Goal: Information Seeking & Learning: Check status

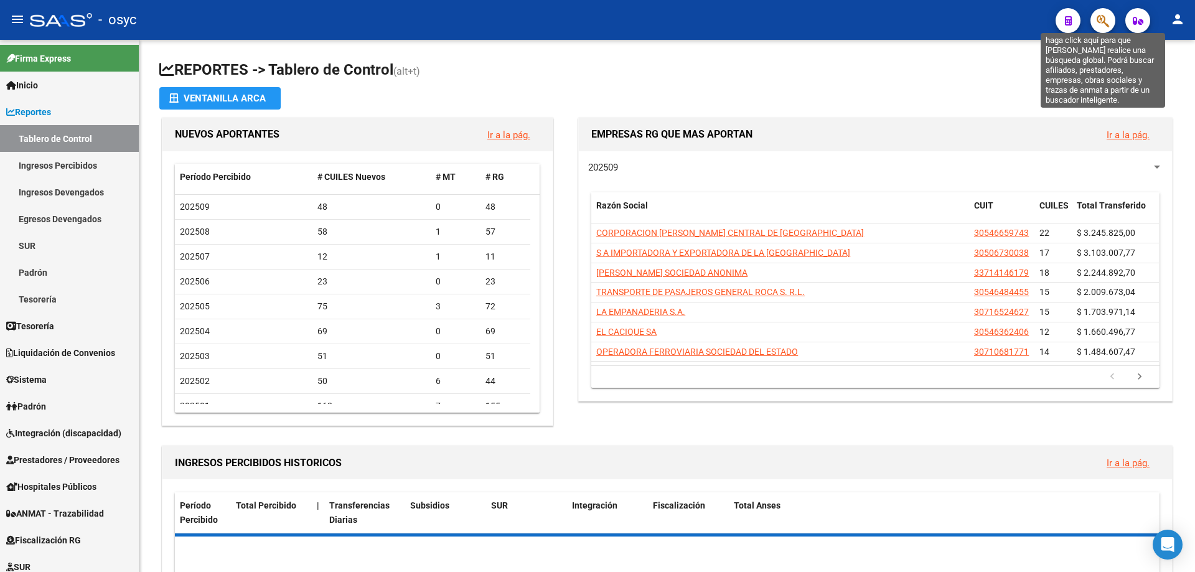
click at [1105, 22] on icon "button" at bounding box center [1103, 21] width 12 height 14
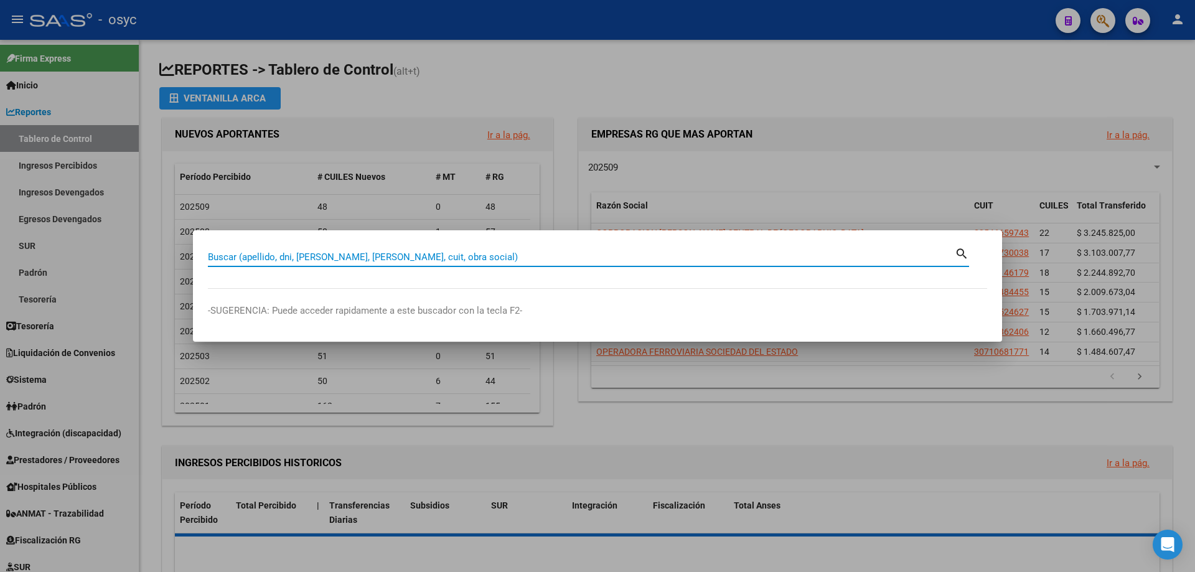
paste input "94248239"
type input "94248239"
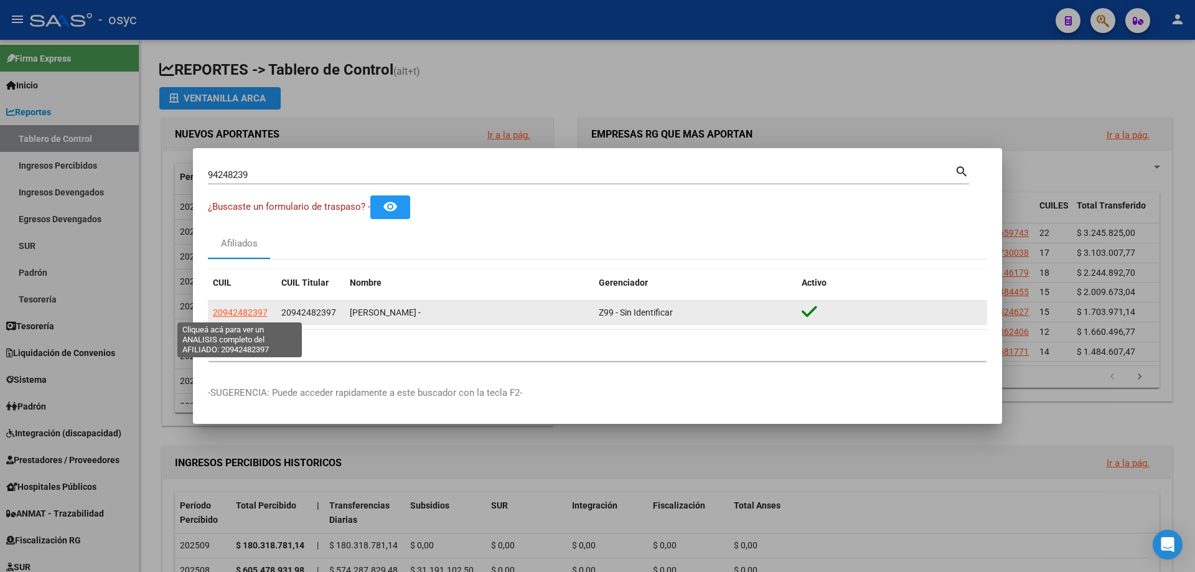
click at [246, 316] on span "20942482397" at bounding box center [240, 312] width 55 height 10
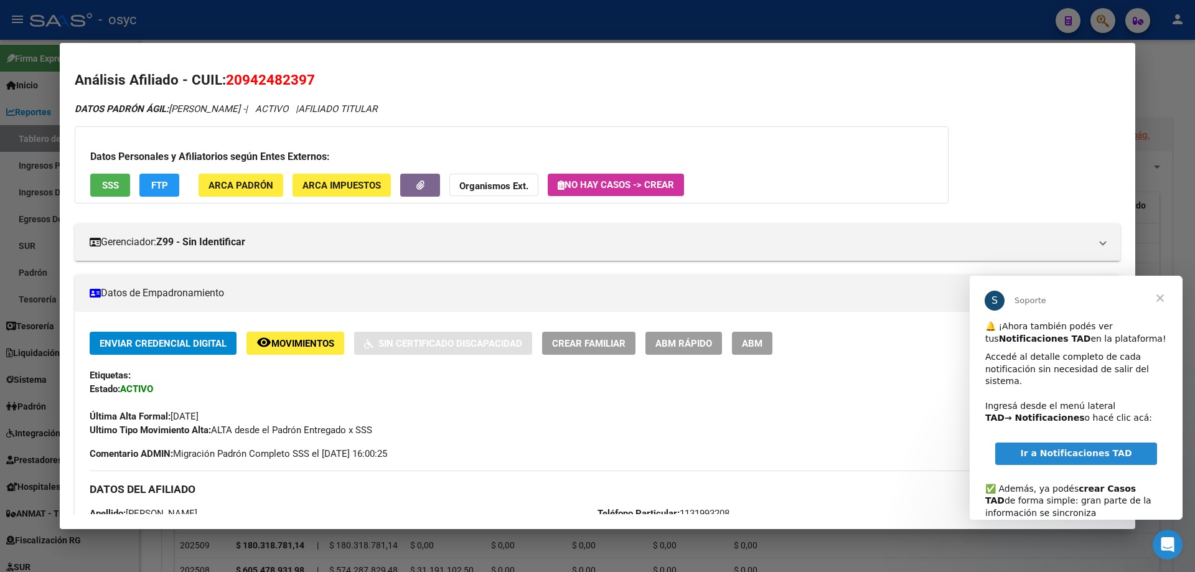
drag, startPoint x: 926, startPoint y: 40, endPoint x: 1038, endPoint y: 32, distance: 111.7
click at [927, 40] on div at bounding box center [597, 286] width 1195 height 572
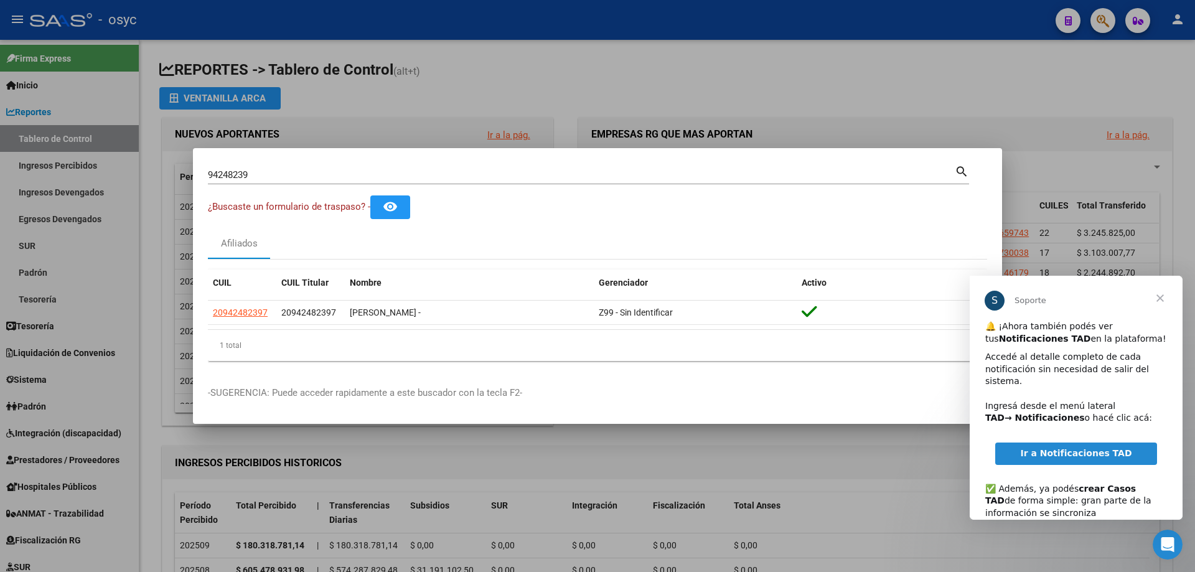
click at [1108, 24] on div at bounding box center [597, 286] width 1195 height 572
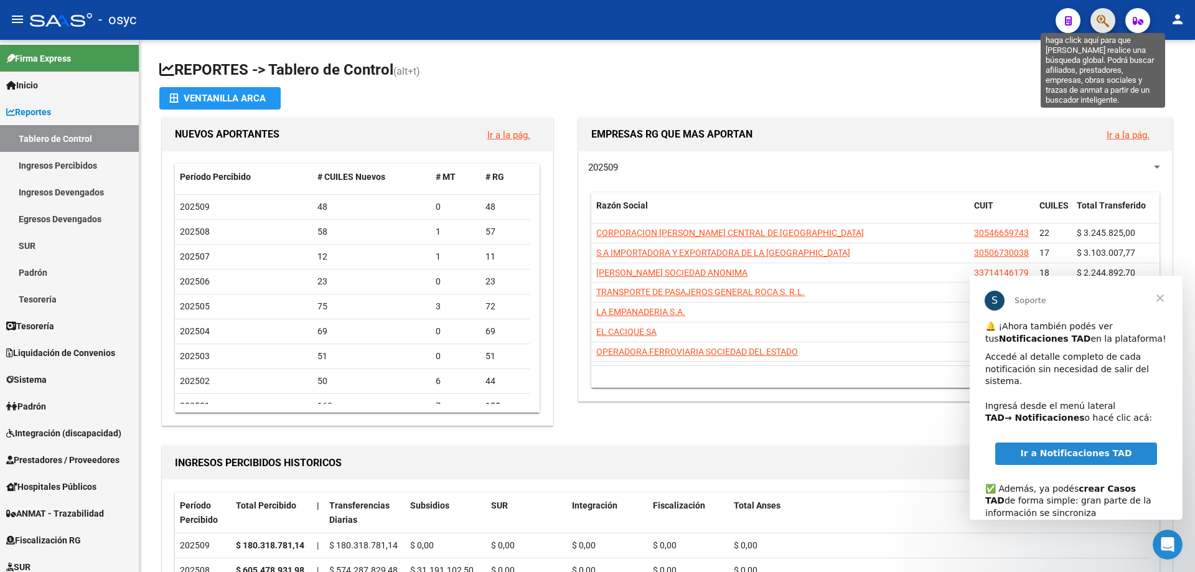
click at [1108, 21] on icon "button" at bounding box center [1103, 21] width 12 height 14
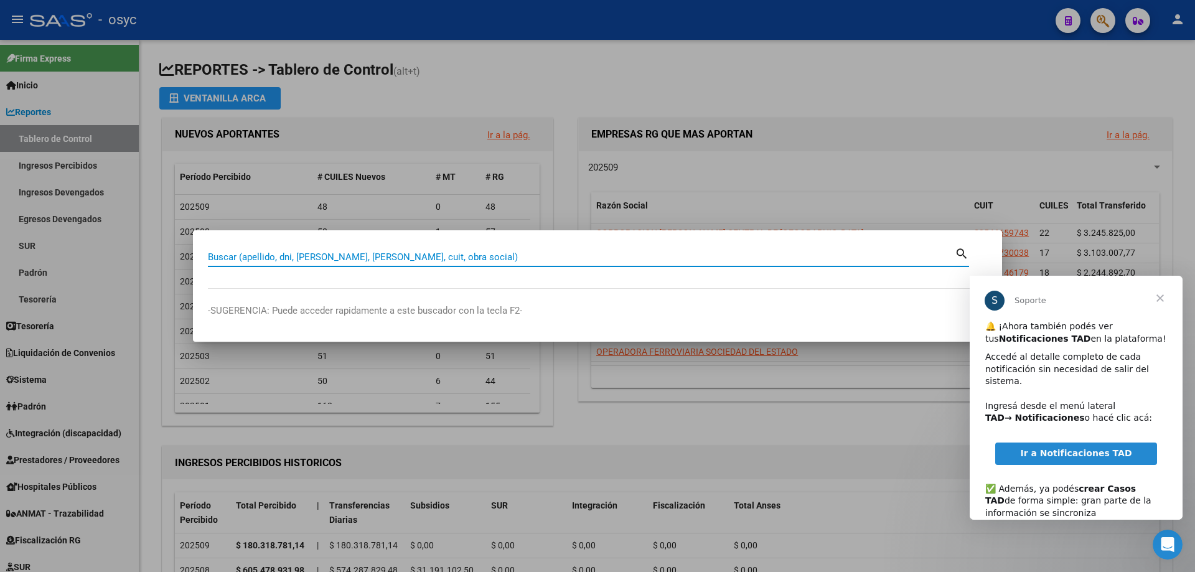
click at [518, 260] on input "Buscar (apellido, dni, [PERSON_NAME], [PERSON_NAME], cuit, obra social)" at bounding box center [581, 256] width 747 height 11
click at [522, 258] on input "Buscar (apellido, dni, [PERSON_NAME], [PERSON_NAME], cuit, obra social)" at bounding box center [581, 256] width 747 height 11
type input "25954201"
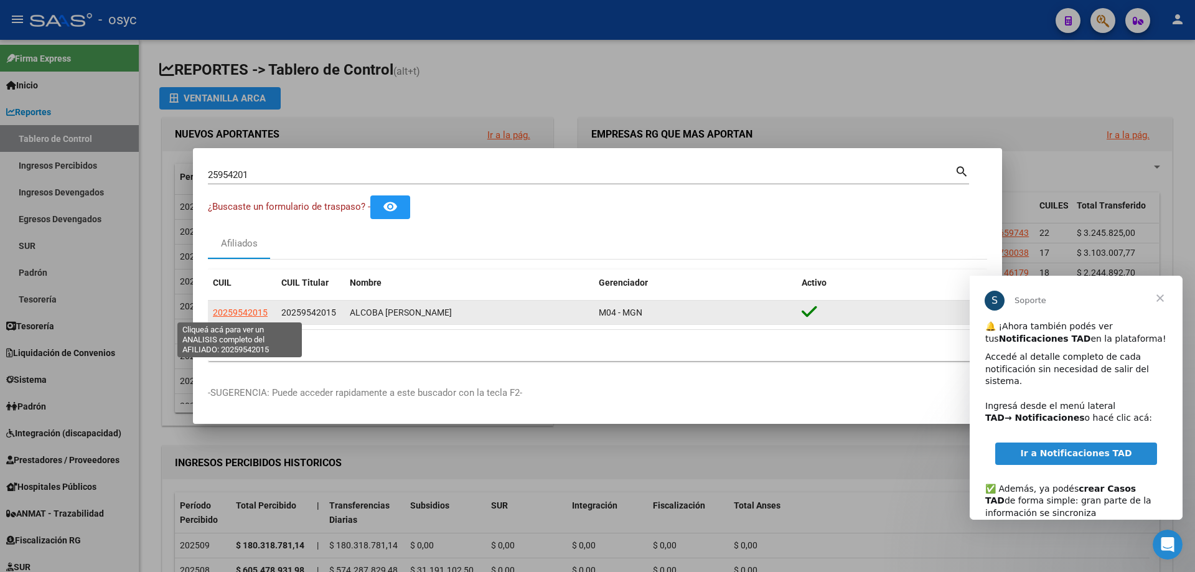
click at [263, 311] on span "20259542015" at bounding box center [240, 312] width 55 height 10
type textarea "20259542015"
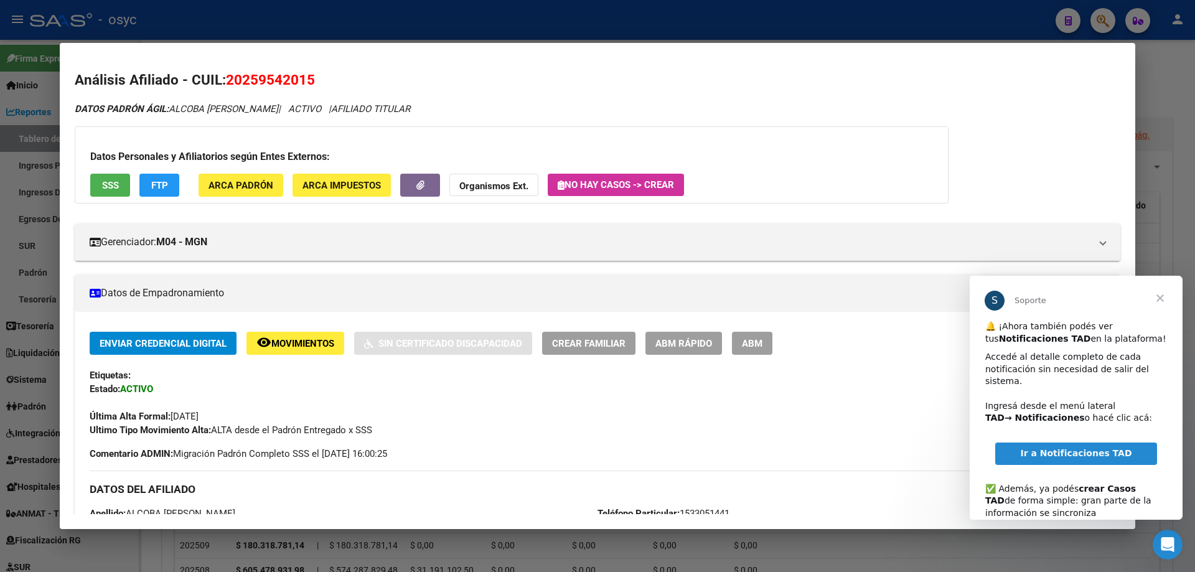
drag, startPoint x: 228, startPoint y: 80, endPoint x: 314, endPoint y: 80, distance: 85.9
click at [314, 80] on span "20259542015" at bounding box center [270, 80] width 89 height 16
copy span "20259542015"
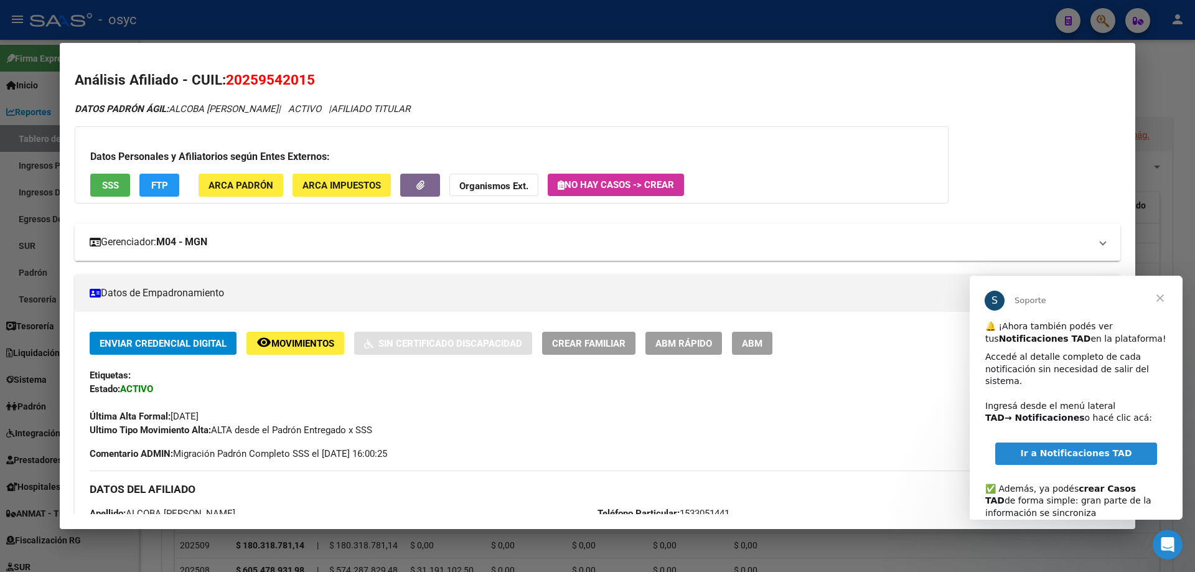
click at [291, 238] on mat-panel-title "Gerenciador: M04 - MGN" at bounding box center [590, 242] width 1001 height 15
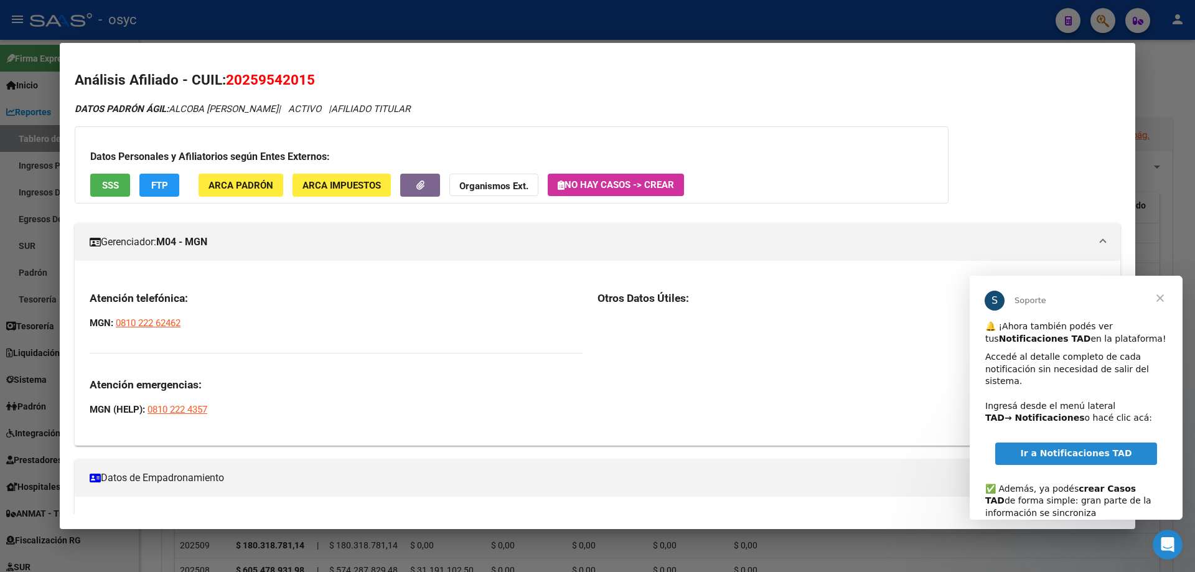
drag, startPoint x: 230, startPoint y: 79, endPoint x: 251, endPoint y: 79, distance: 21.2
click at [251, 79] on span "20259542015" at bounding box center [270, 80] width 89 height 16
click at [261, 79] on span "20259542015" at bounding box center [270, 80] width 89 height 16
drag, startPoint x: 245, startPoint y: 77, endPoint x: 305, endPoint y: 77, distance: 60.4
click at [305, 77] on span "20259542015" at bounding box center [270, 80] width 89 height 16
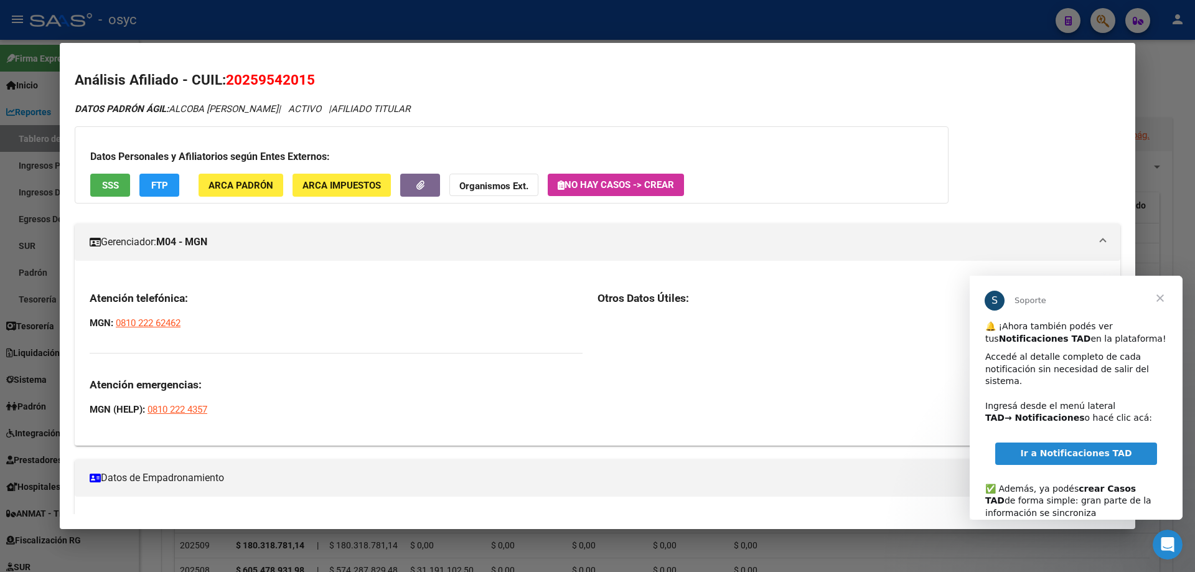
copy span "25954201"
click at [161, 180] on span "FTP" at bounding box center [159, 185] width 17 height 11
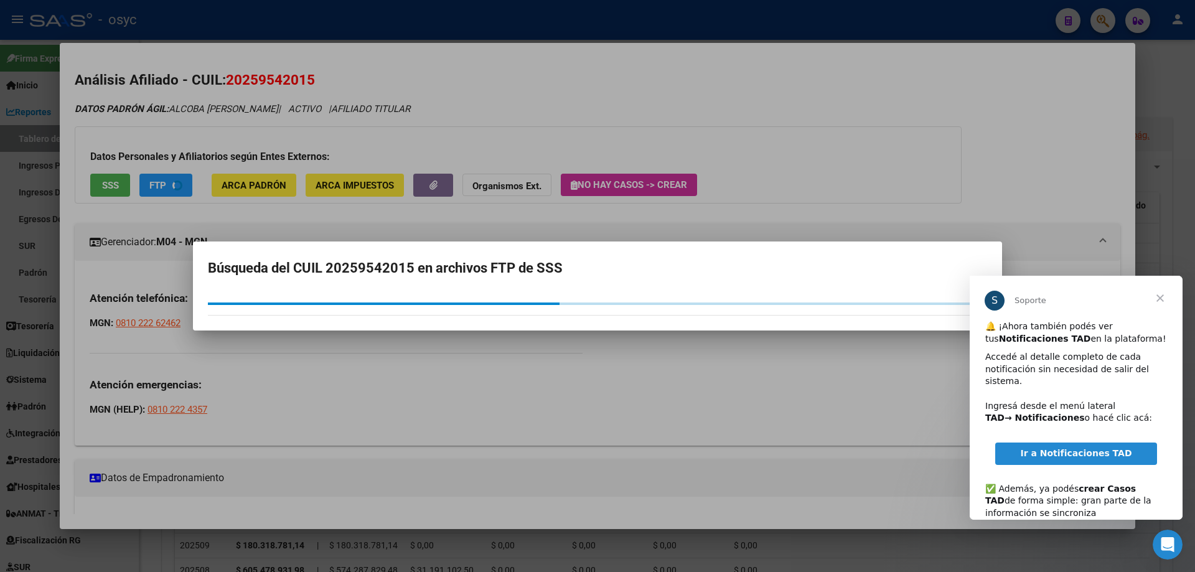
click at [1159, 296] on span "Cerrar" at bounding box center [1160, 298] width 45 height 45
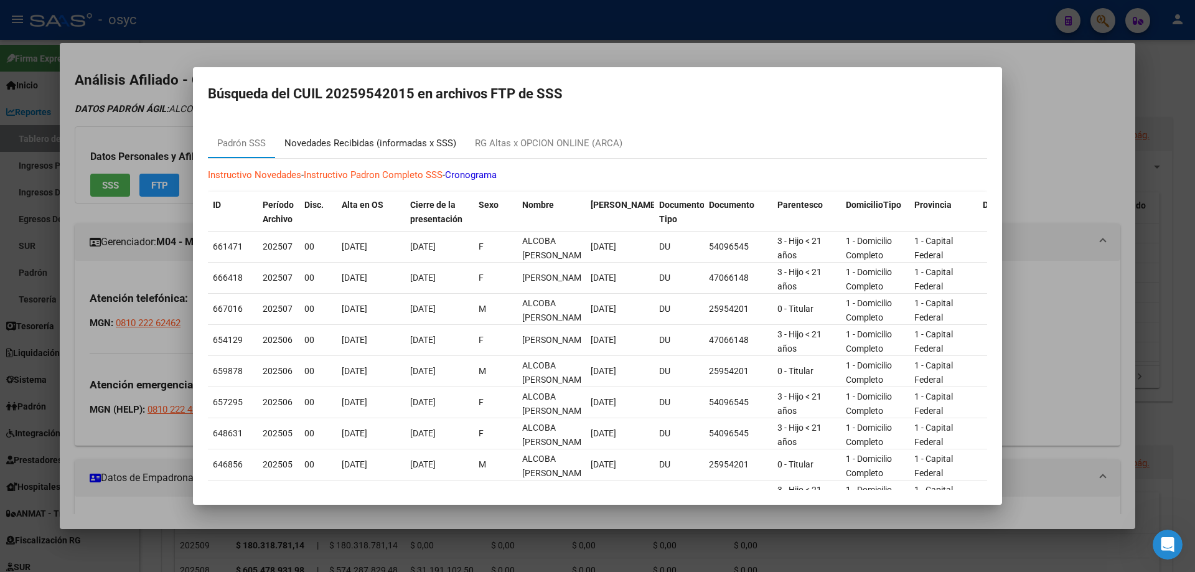
click at [423, 140] on div "Novedades Recibidas (informadas x SSS)" at bounding box center [370, 143] width 172 height 14
click at [423, 140] on div at bounding box center [597, 286] width 1195 height 572
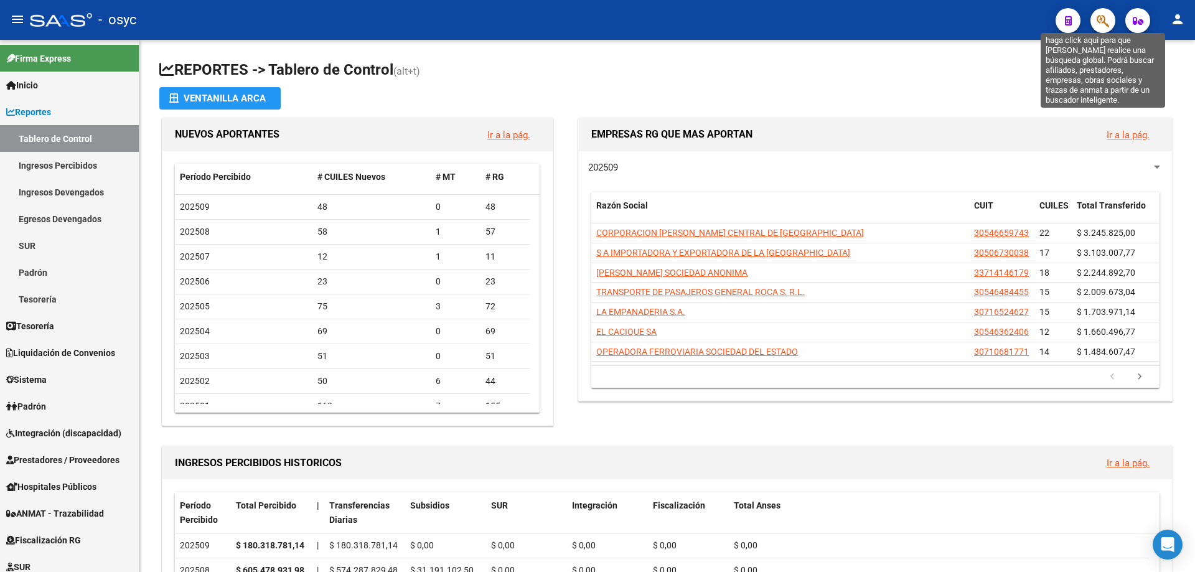
click at [1099, 17] on icon "button" at bounding box center [1103, 21] width 12 height 14
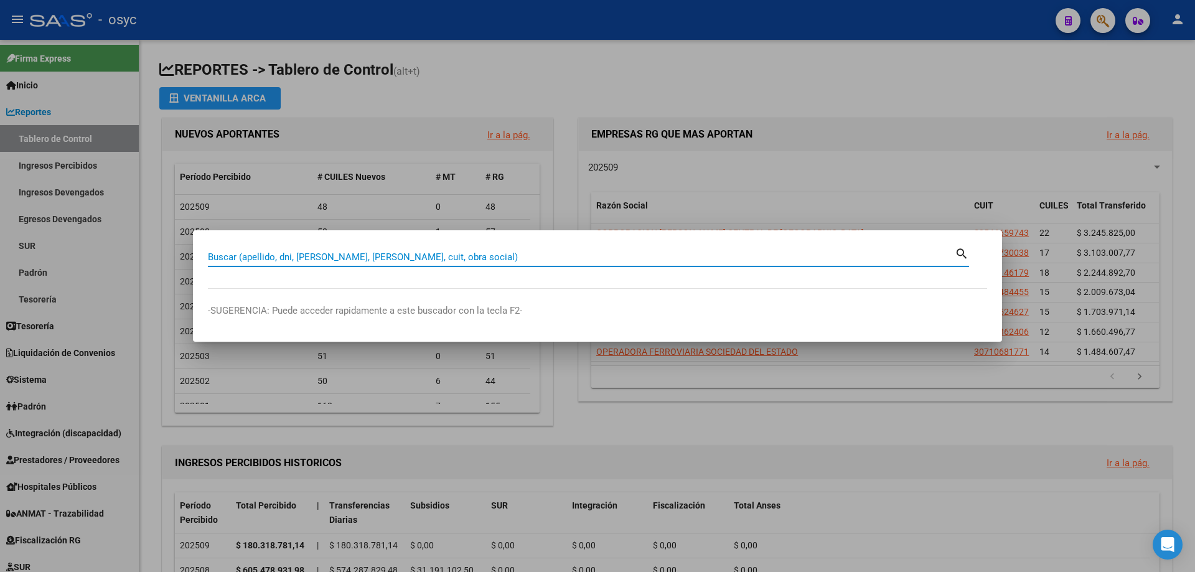
click at [396, 254] on input "Buscar (apellido, dni, [PERSON_NAME], [PERSON_NAME], cuit, obra social)" at bounding box center [581, 256] width 747 height 11
paste input "cabrerasilvia561@gmail.com"
drag, startPoint x: 380, startPoint y: 255, endPoint x: 0, endPoint y: 234, distance: 380.9
click at [0, 234] on div "cabrerasilvia561@gmail.com Buscar (apellido, dni, cuil, nro traspaso, cuit, obr…" at bounding box center [597, 286] width 1195 height 572
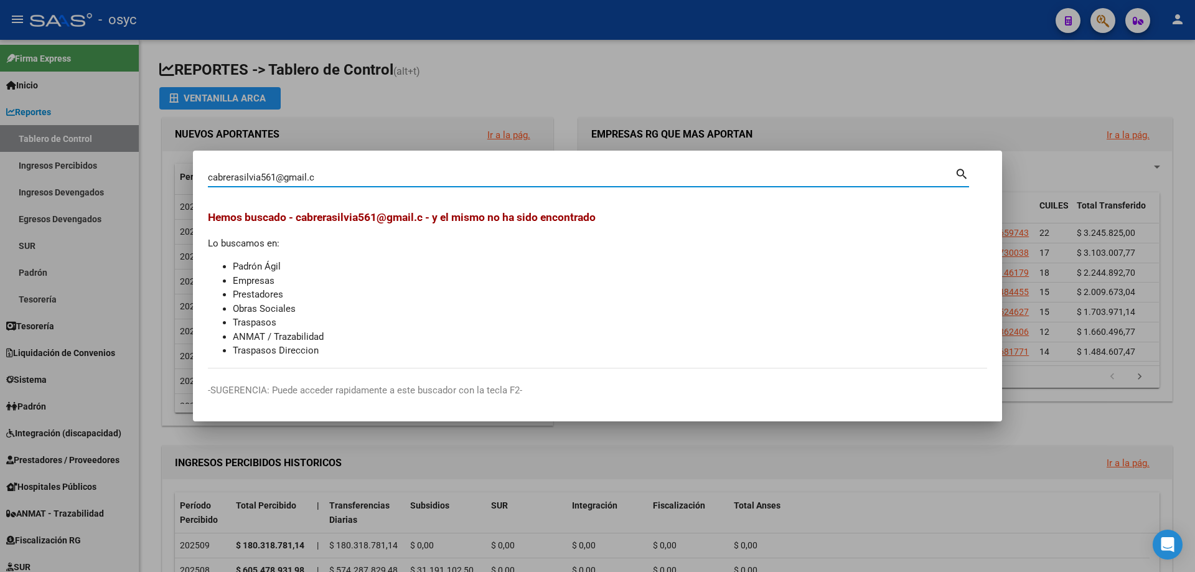
type input "cabrerasilvia561@gmail.c"
click at [0, 118] on div "cabrerasilvia561@gmail.c Buscar (apellido, dni, cuil, nro traspaso, cuit, obra …" at bounding box center [597, 286] width 1195 height 572
click at [396, 170] on div "cabrerasilvia561@gmail.c Buscar (apellido, dni, cuil, nro traspaso, cuit, obra …" at bounding box center [581, 177] width 747 height 19
drag, startPoint x: 400, startPoint y: 169, endPoint x: 0, endPoint y: 141, distance: 401.2
click at [0, 141] on div "cabrerasilvia561@gmail.c Buscar (apellido, dni, cuil, nro traspaso, cuit, obra …" at bounding box center [597, 286] width 1195 height 572
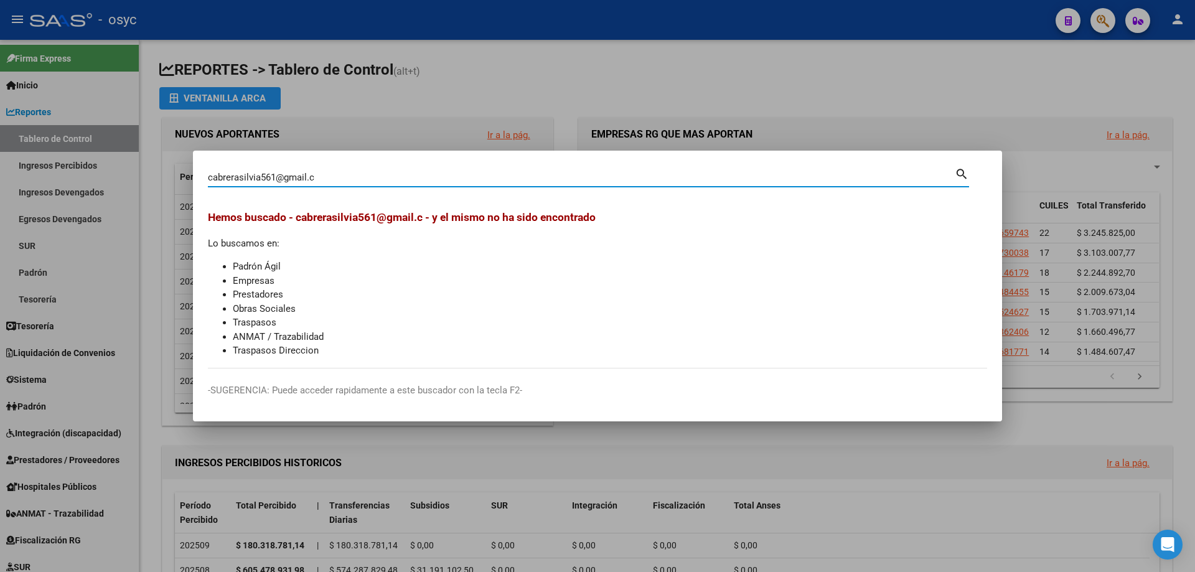
drag, startPoint x: 368, startPoint y: 181, endPoint x: 0, endPoint y: 169, distance: 368.0
click at [0, 169] on div "cabrerasilvia561@gmail.c Buscar (apellido, dni, cuil, nro traspaso, cuit, obra …" at bounding box center [597, 286] width 1195 height 572
paste input "25954201"
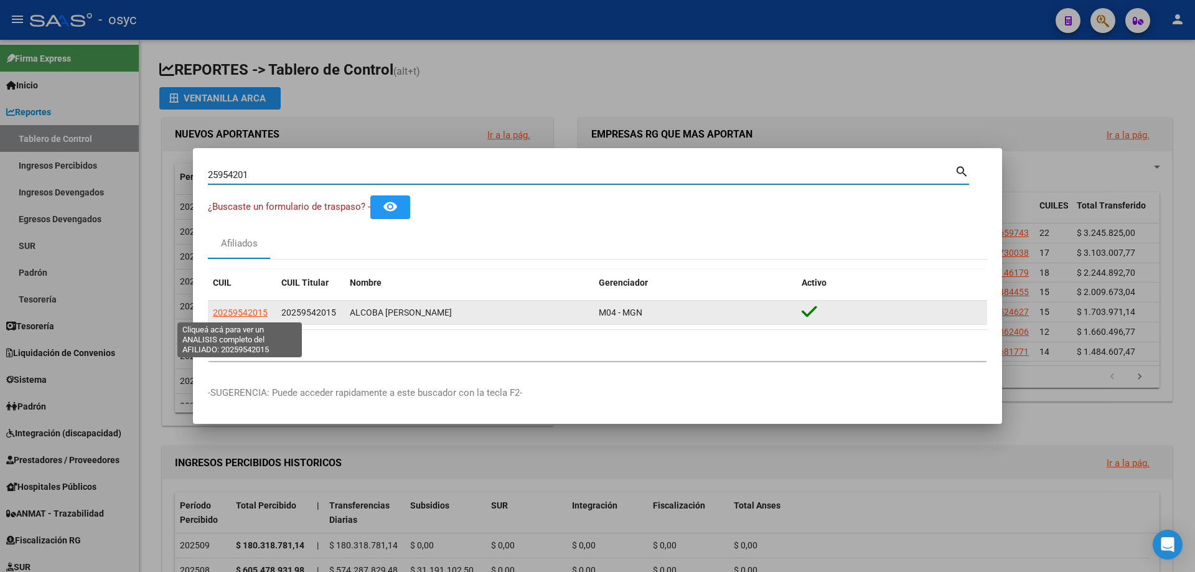
click at [228, 308] on span "20259542015" at bounding box center [240, 312] width 55 height 10
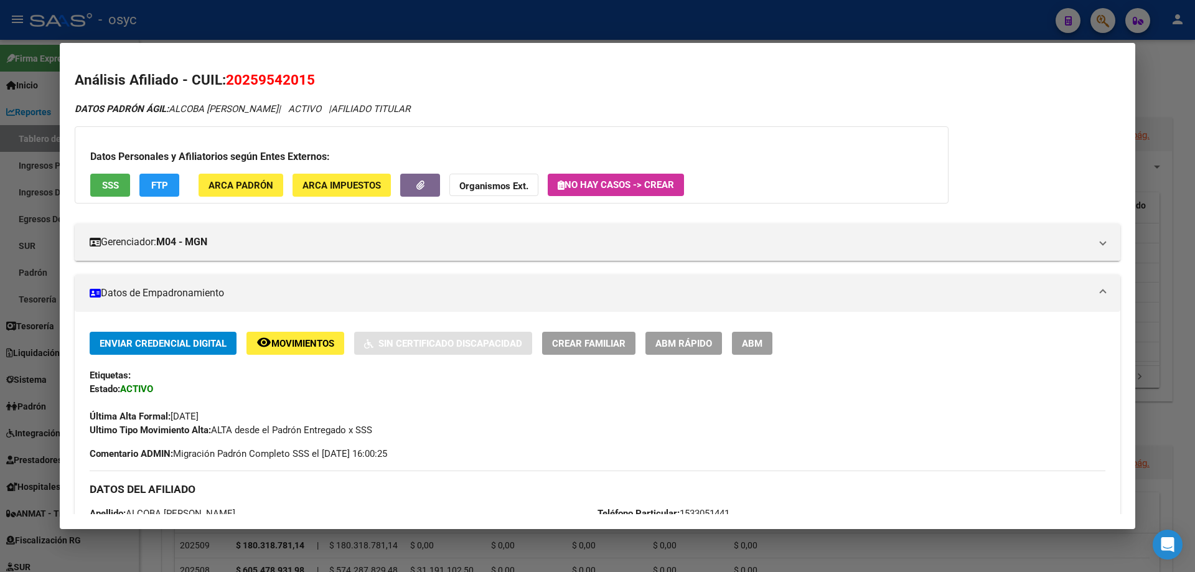
drag, startPoint x: 819, startPoint y: 12, endPoint x: 1010, endPoint y: 34, distance: 192.3
click at [820, 12] on div at bounding box center [597, 286] width 1195 height 572
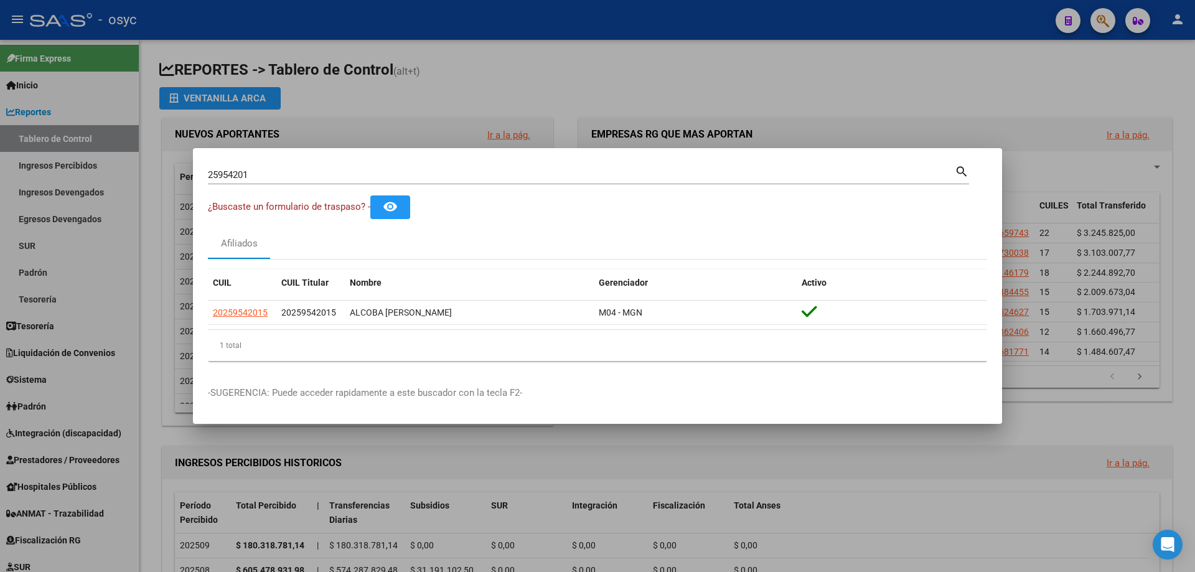
drag, startPoint x: 443, startPoint y: 174, endPoint x: 0, endPoint y: 159, distance: 443.4
click at [0, 159] on div "25954201 Buscar (apellido, dni, cuil, nro traspaso, cuit, obra social) search ¿…" at bounding box center [597, 286] width 1195 height 572
paste input "94248239"
type input "94248239"
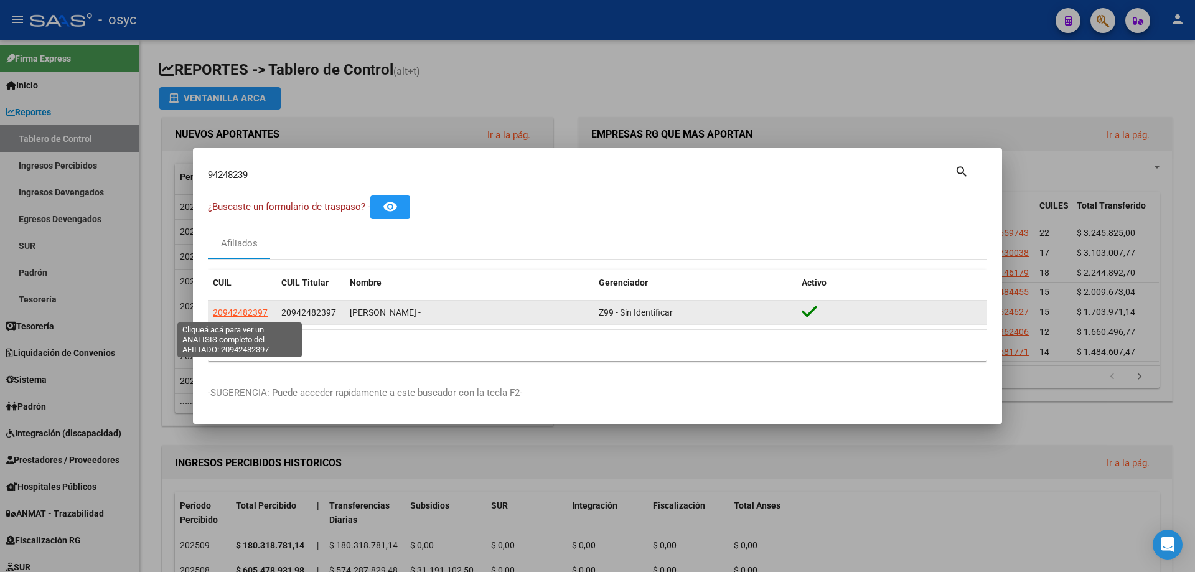
click at [245, 309] on span "20942482397" at bounding box center [240, 312] width 55 height 10
type textarea "20942482397"
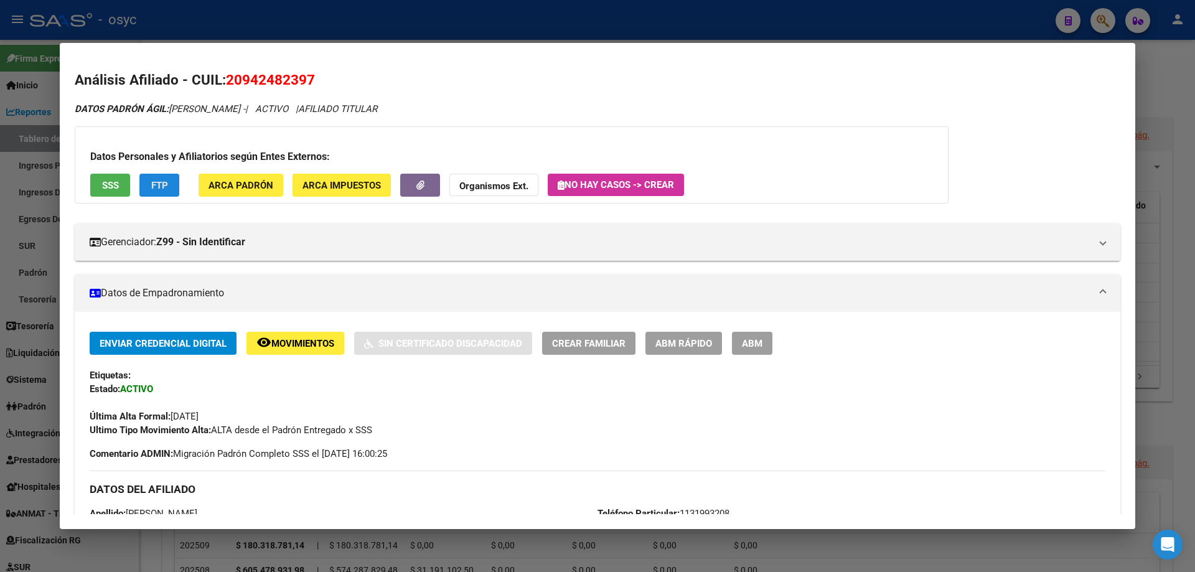
click at [166, 181] on span "FTP" at bounding box center [159, 185] width 17 height 11
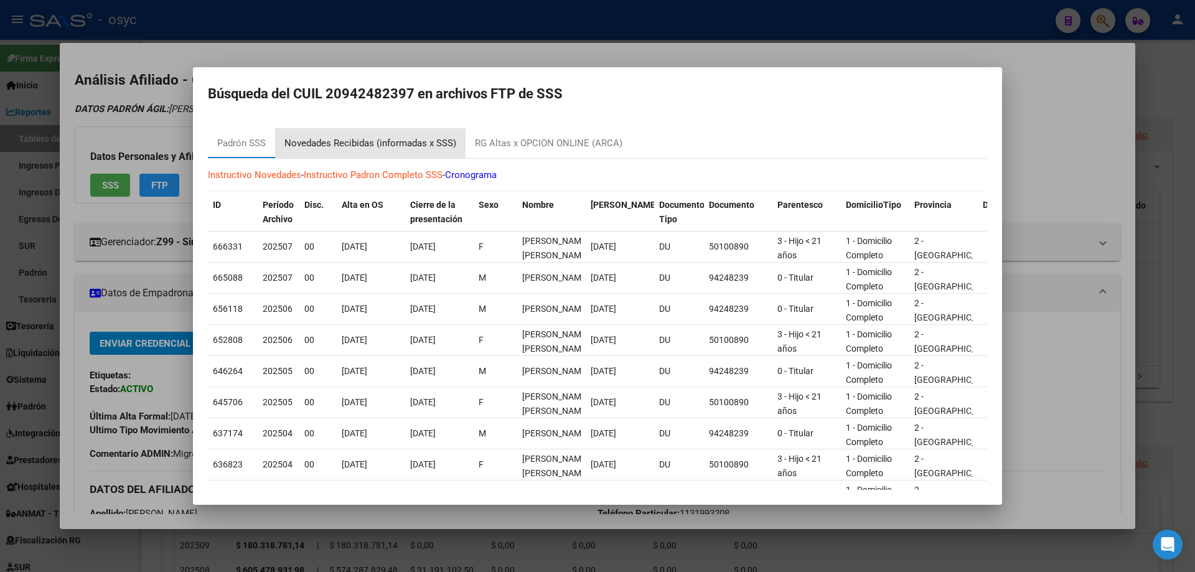
click at [405, 142] on div "Novedades Recibidas (informadas x SSS)" at bounding box center [370, 143] width 172 height 14
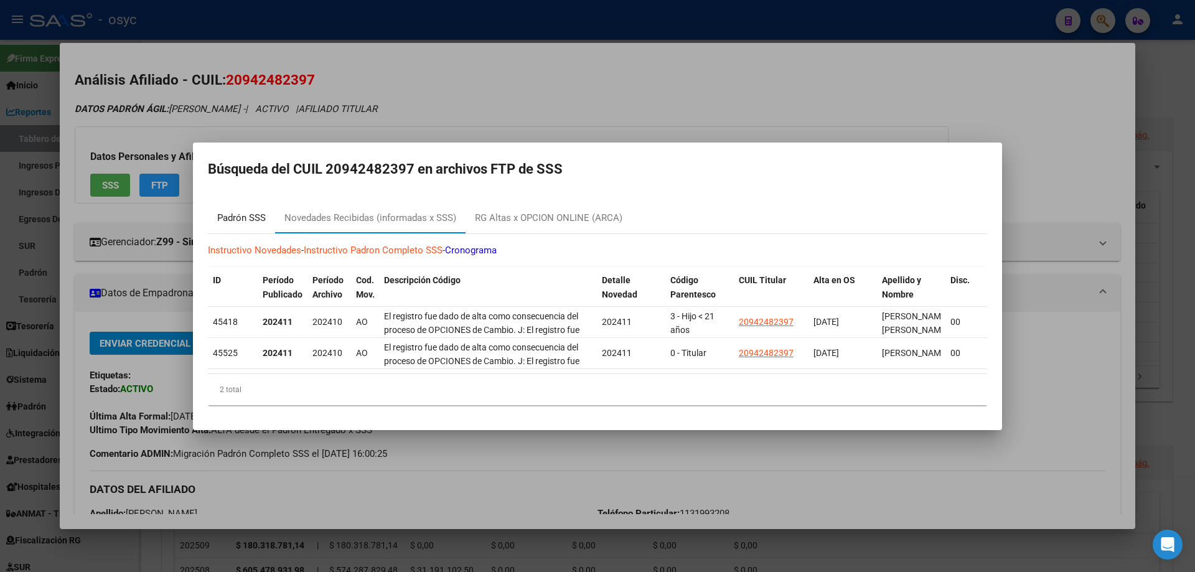
click at [231, 205] on div "Padrón SSS" at bounding box center [241, 219] width 67 height 30
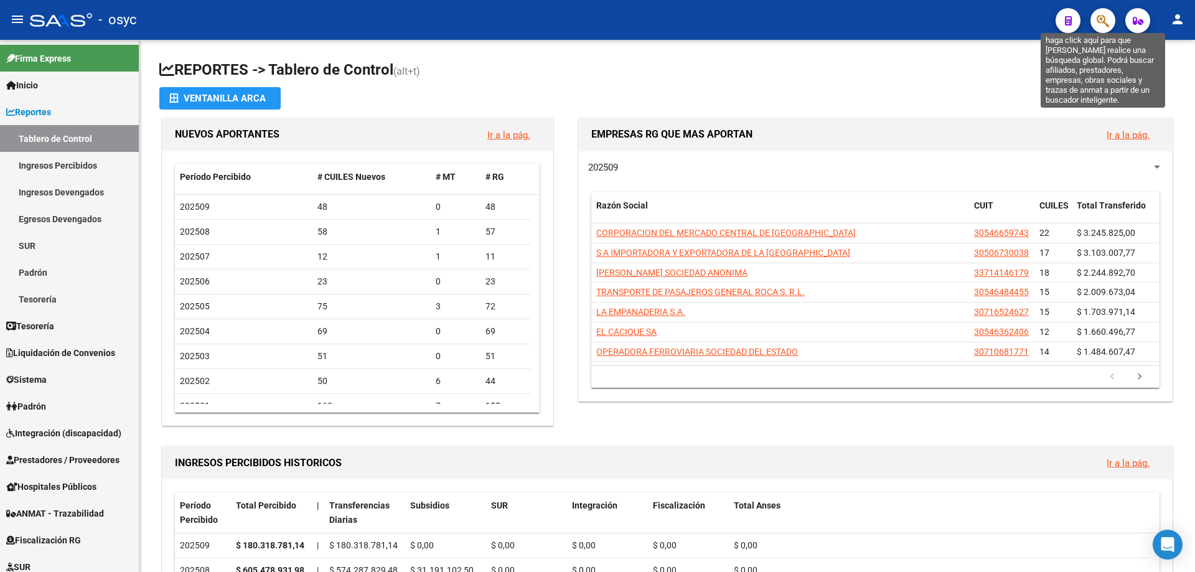
click at [1101, 18] on icon "button" at bounding box center [1103, 21] width 12 height 14
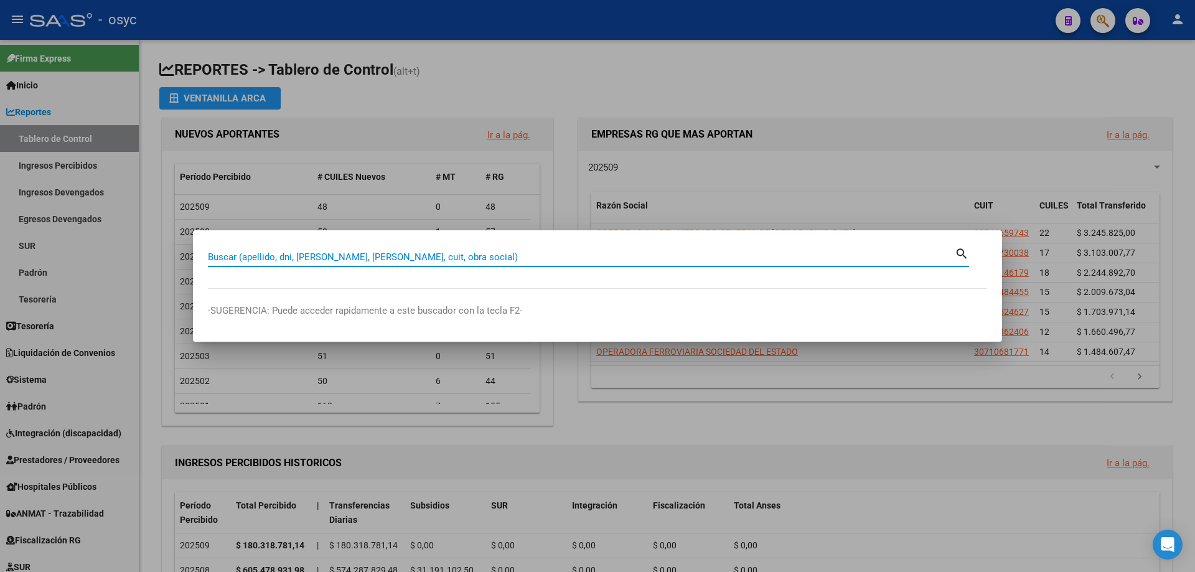
click at [392, 270] on div "Buscar (apellido, dni, cuil, nro traspaso, cuit, obra social) search" at bounding box center [588, 261] width 761 height 33
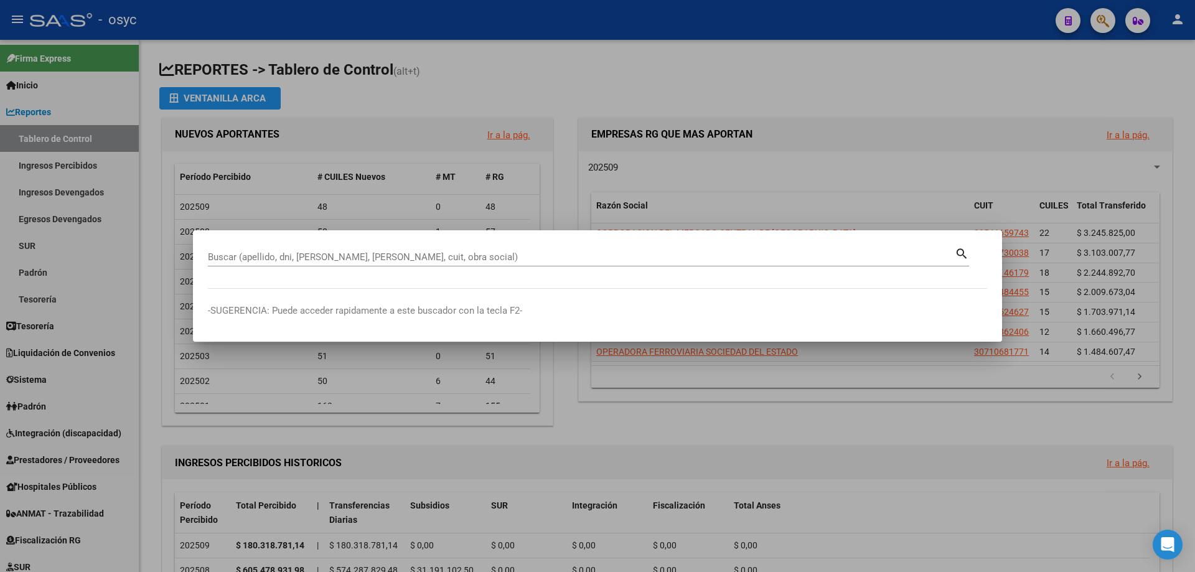
click at [392, 261] on input "Buscar (apellido, dni, [PERSON_NAME], [PERSON_NAME], cuit, obra social)" at bounding box center [581, 256] width 747 height 11
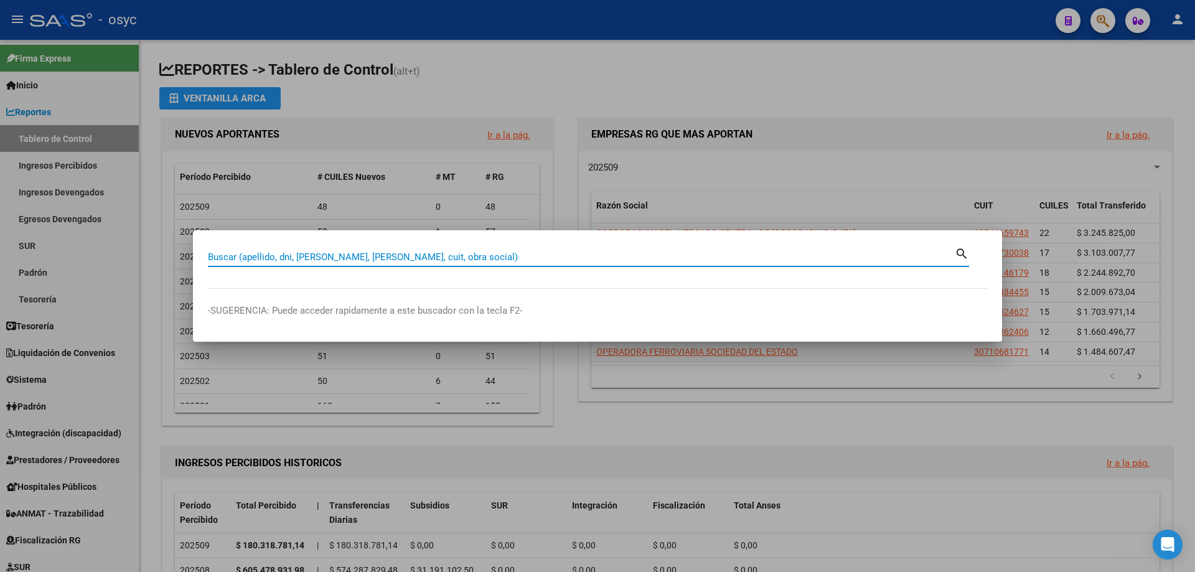
paste input "20942482397"
type input "20942482397"
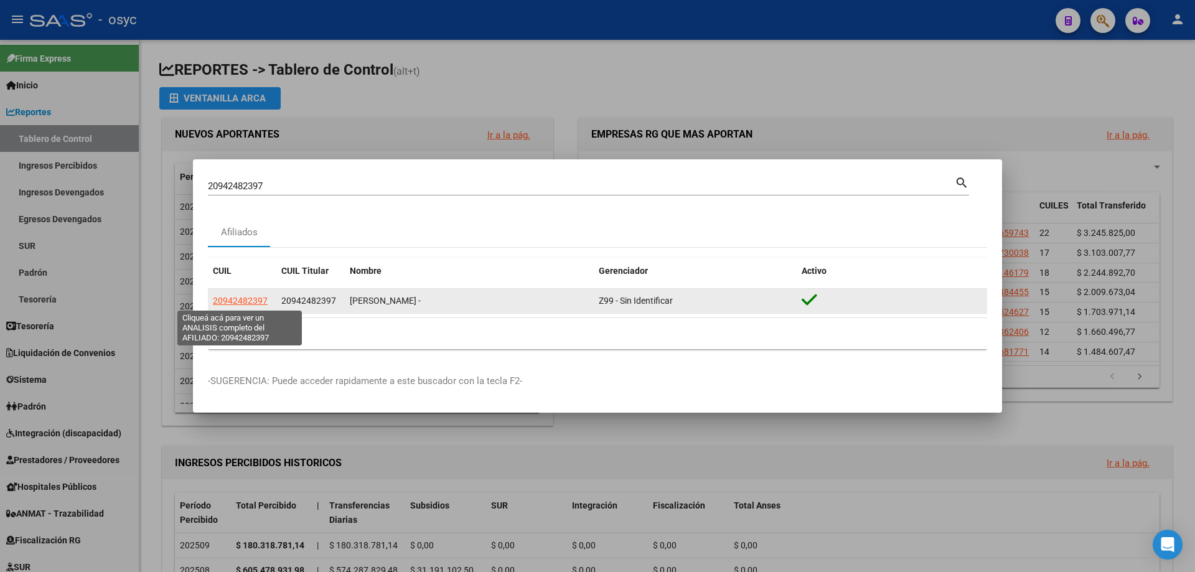
click at [254, 304] on span "20942482397" at bounding box center [240, 301] width 55 height 10
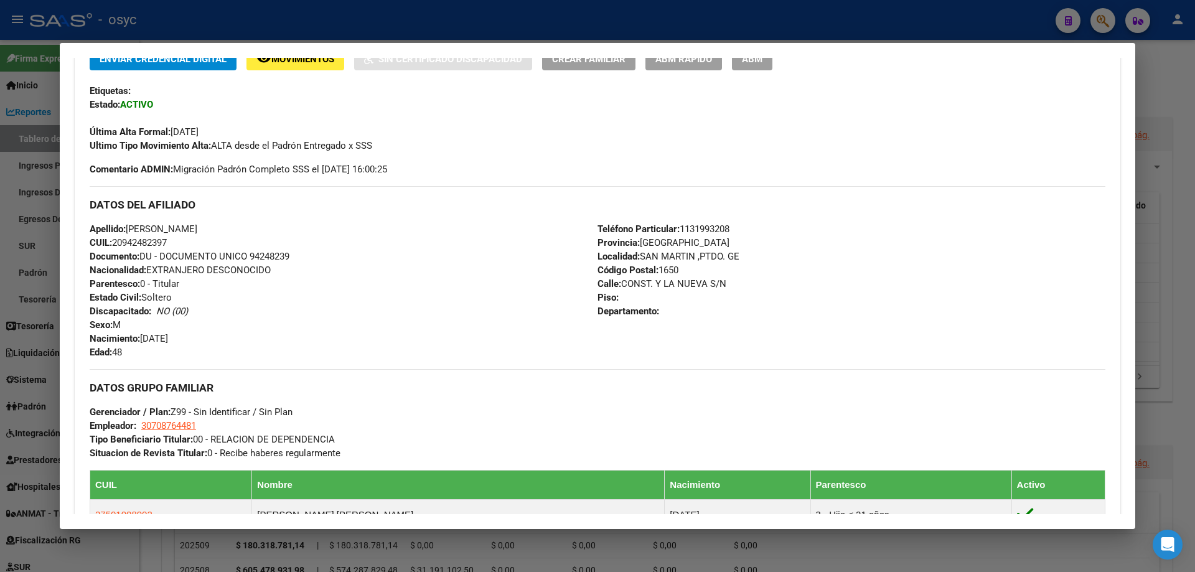
scroll to position [347, 0]
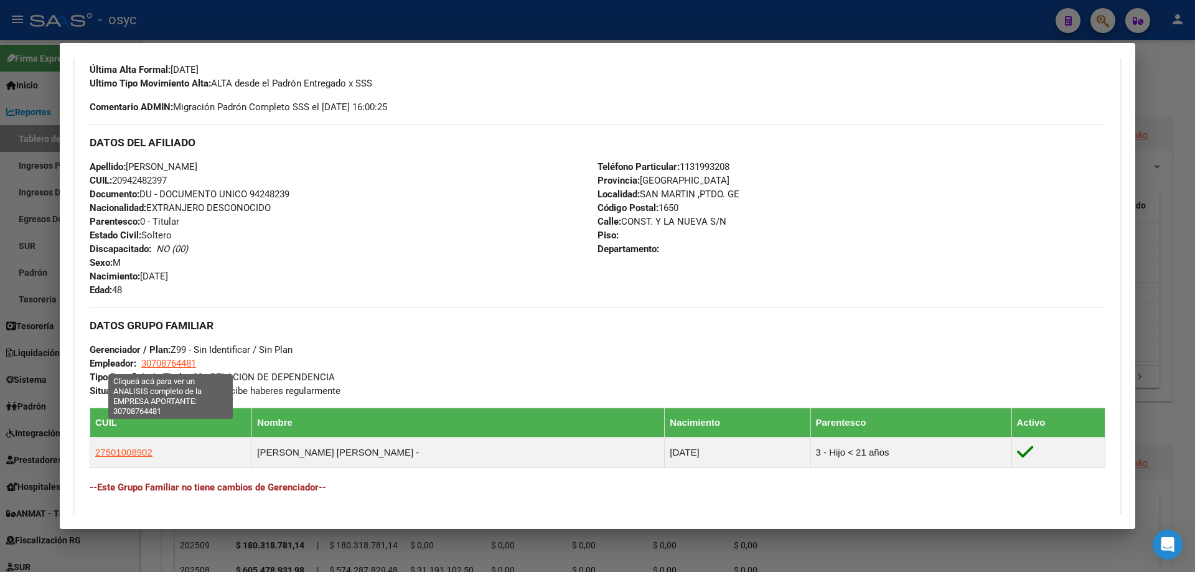
click at [176, 363] on span "30708764481" at bounding box center [168, 363] width 55 height 11
type textarea "30708764481"
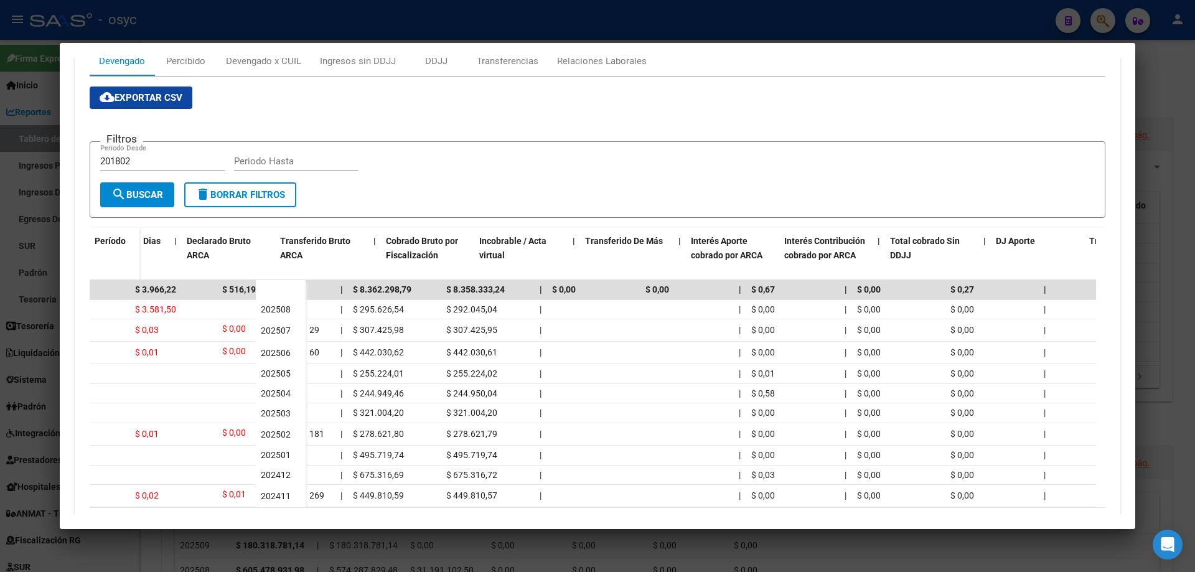
scroll to position [0, 0]
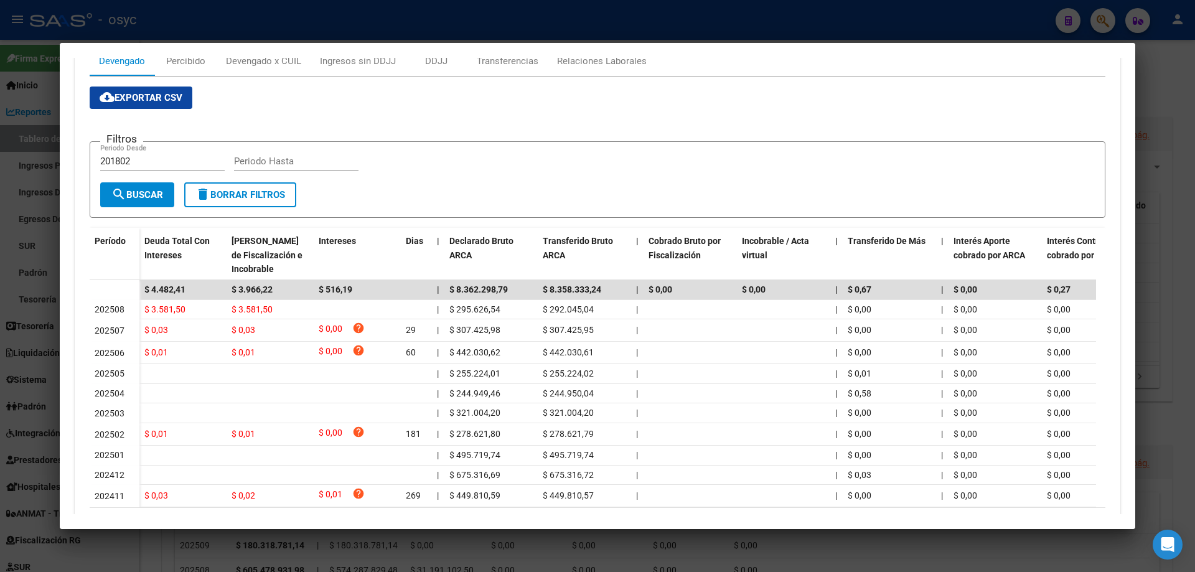
click at [271, 55] on mat-dialog-container "Análisis Empresa Aportante - CUIT: 30708764481 Crear Acta ARCA Impuestos ARCA P…" at bounding box center [598, 286] width 1076 height 486
click at [279, 58] on div "Devengado x CUIL" at bounding box center [263, 61] width 75 height 14
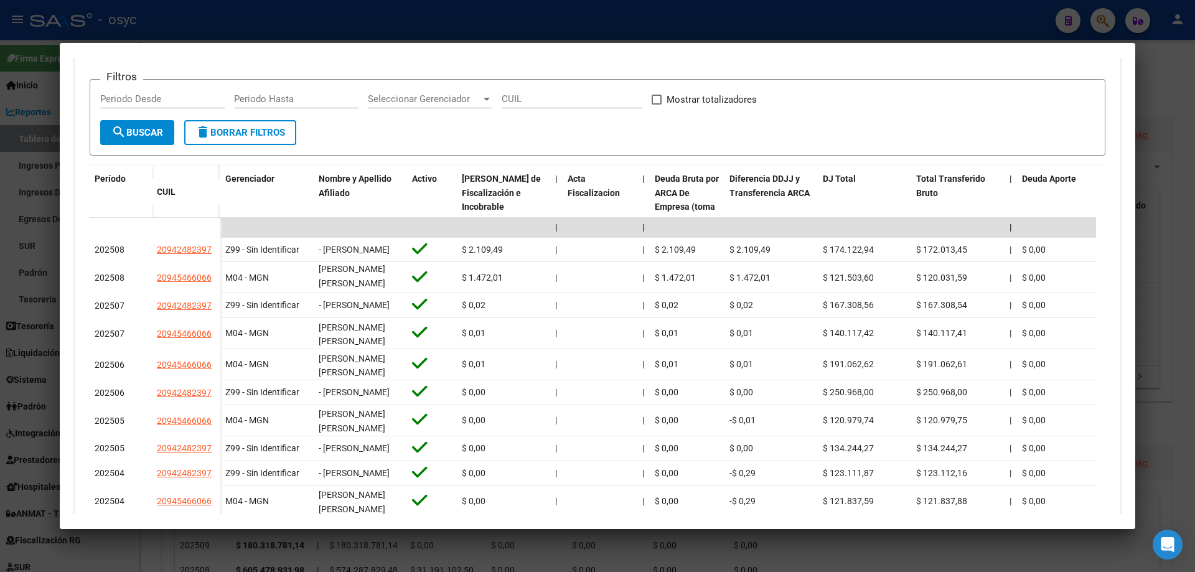
scroll to position [16, 0]
